Goal: Share content: Share content

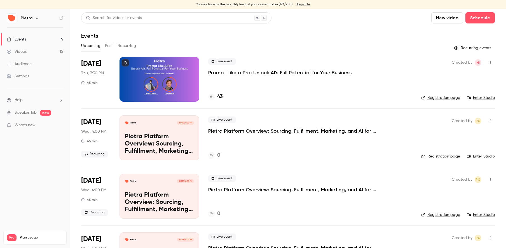
click at [182, 66] on div at bounding box center [159, 79] width 80 height 45
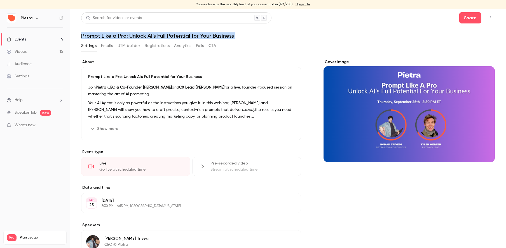
drag, startPoint x: 80, startPoint y: 34, endPoint x: 220, endPoint y: 50, distance: 141.0
click at [220, 50] on main "Search for videos or events Share Prompt Like a Pro: Unlock AI's Full Potential…" at bounding box center [288, 128] width 436 height 239
copy div "Prompt Like a Pro: Unlock AI's Full Potential for Your Business Settings Emails…"
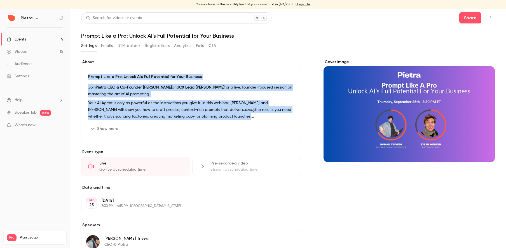
drag, startPoint x: 88, startPoint y: 77, endPoint x: 166, endPoint y: 126, distance: 92.4
click at [166, 126] on div "Prompt Like a Pro: Unlock AI's Full Potential for Your Business [PERSON_NAME] C…" at bounding box center [191, 103] width 220 height 73
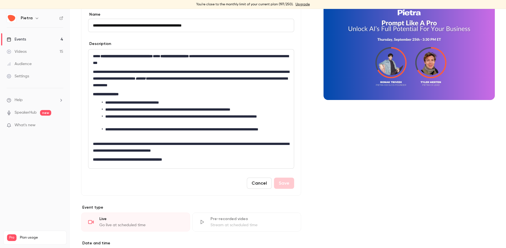
scroll to position [63, 0]
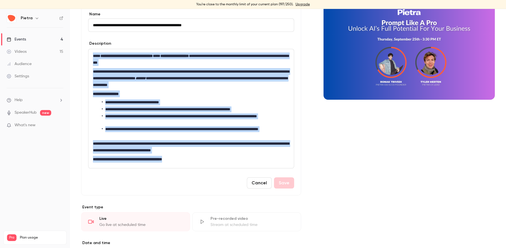
drag, startPoint x: 218, startPoint y: 158, endPoint x: 88, endPoint y: 50, distance: 169.7
click at [88, 50] on div "**********" at bounding box center [191, 99] width 220 height 191
copy div "**********"
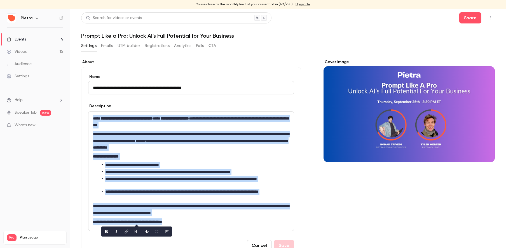
click at [491, 18] on icon "button" at bounding box center [490, 18] width 4 height 4
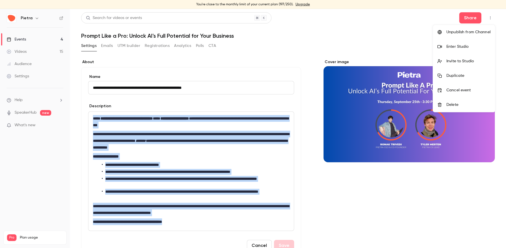
click at [462, 49] on div "Enter Studio" at bounding box center [468, 47] width 44 height 6
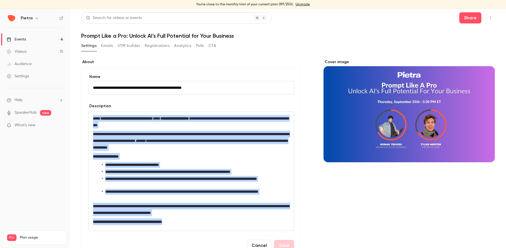
click at [490, 21] on button "button" at bounding box center [490, 17] width 9 height 9
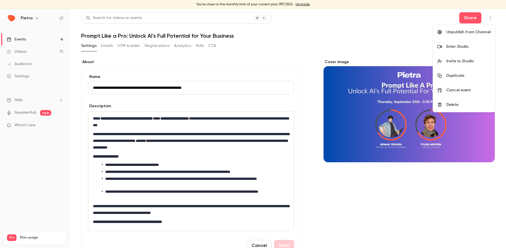
click at [472, 20] on div at bounding box center [253, 124] width 506 height 248
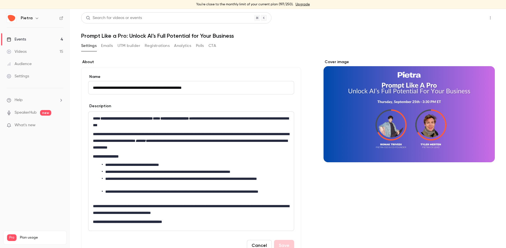
click at [472, 20] on button "Share" at bounding box center [470, 17] width 22 height 11
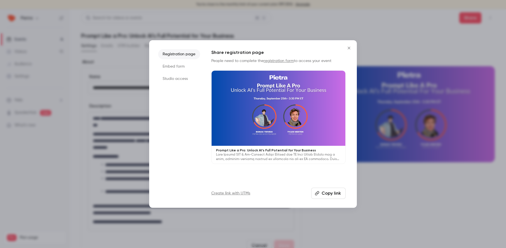
click at [178, 79] on li "Studio access" at bounding box center [179, 79] width 42 height 10
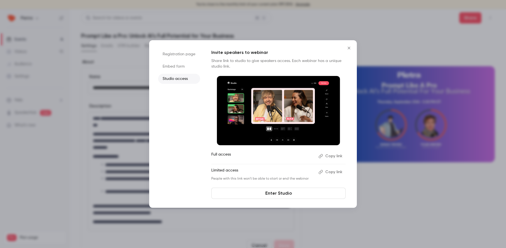
click at [332, 153] on button "Copy link" at bounding box center [330, 156] width 29 height 9
